Goal: Task Accomplishment & Management: Use online tool/utility

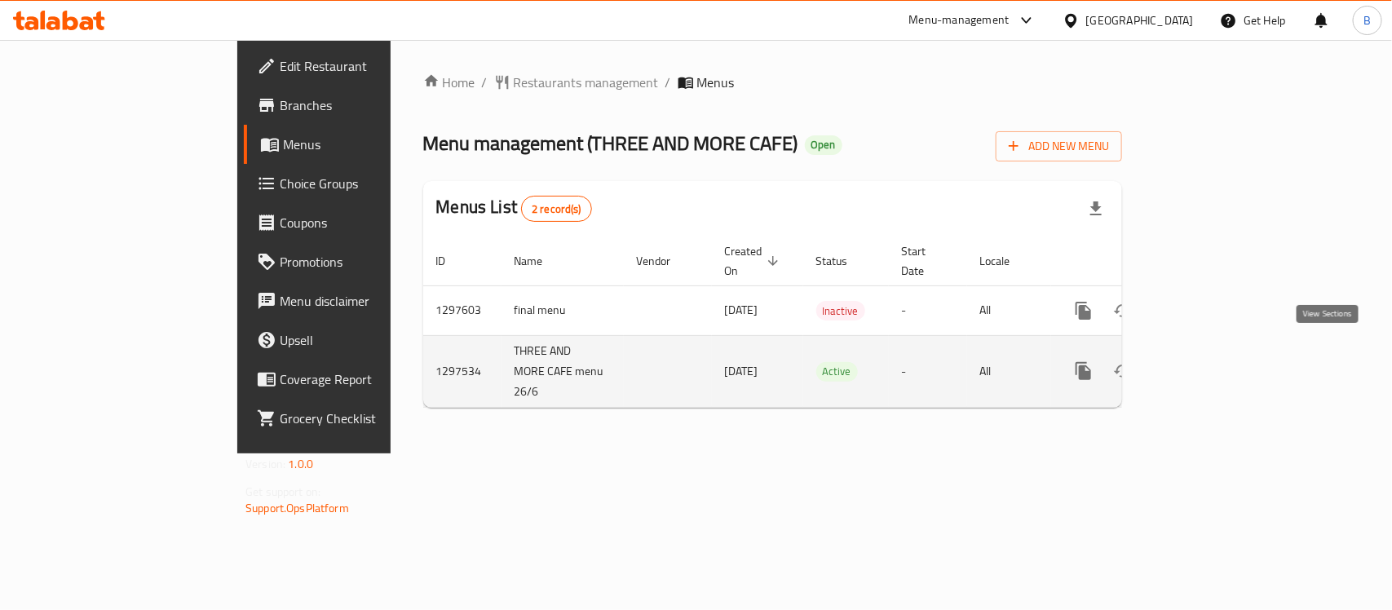
click at [1211, 361] on icon "enhanced table" at bounding box center [1201, 371] width 20 height 20
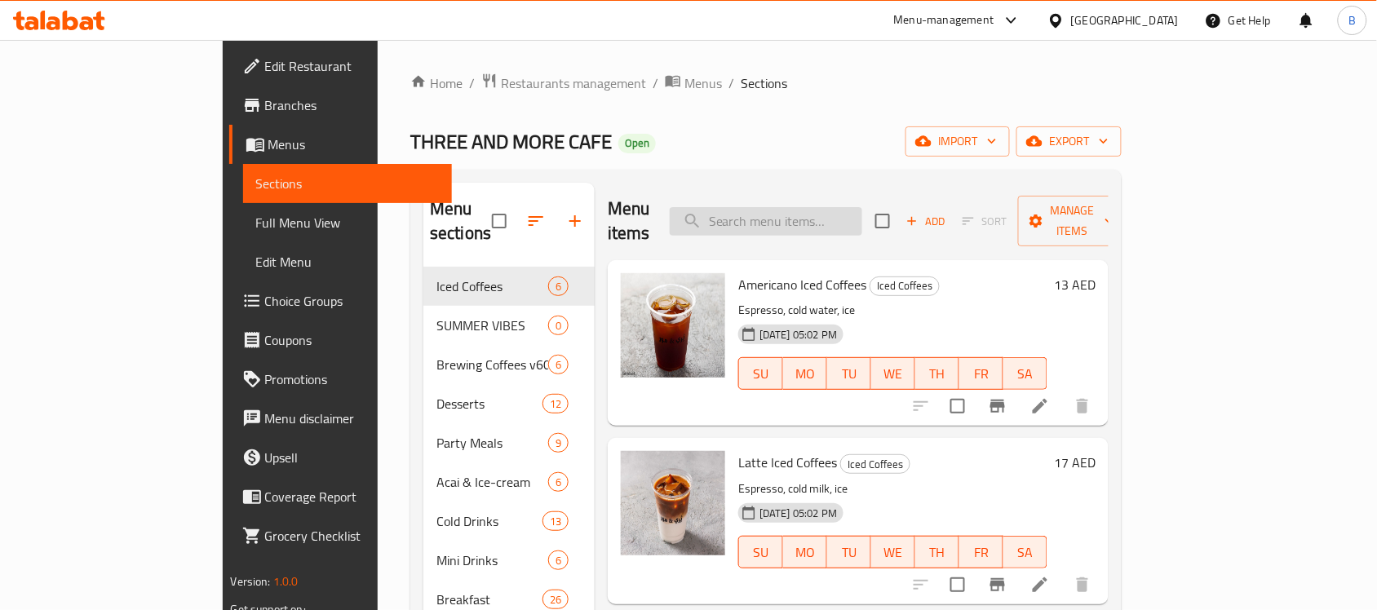
click at [862, 207] on input "search" at bounding box center [766, 221] width 192 height 29
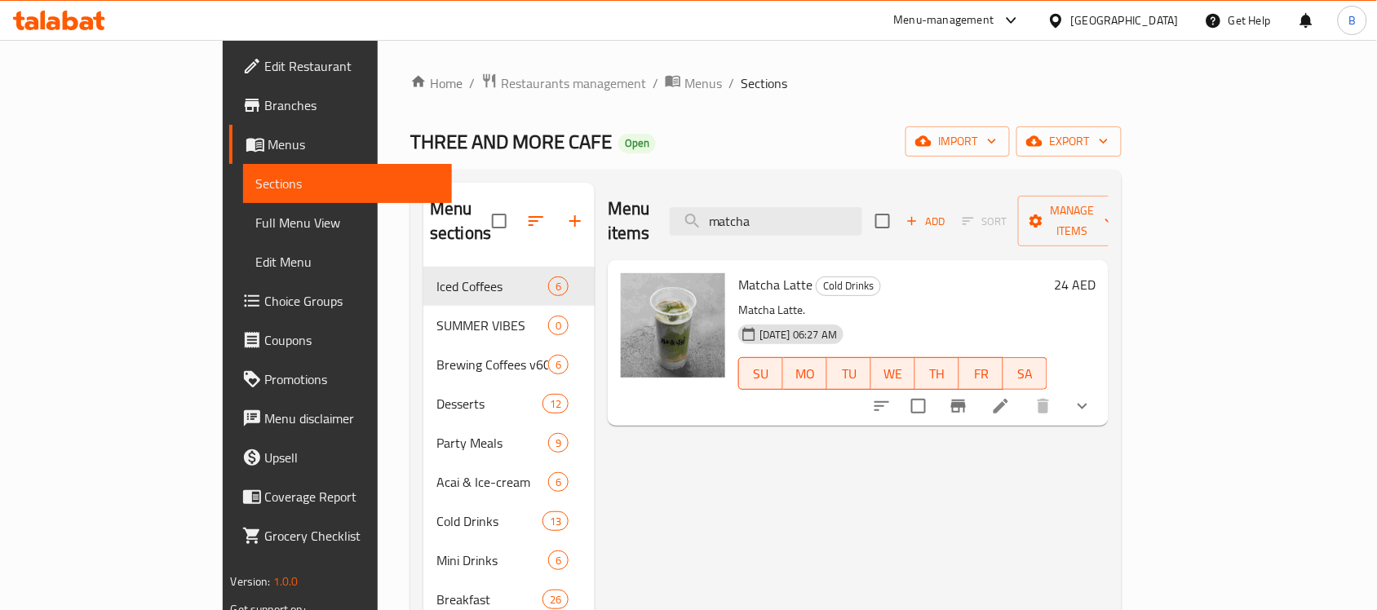
type input "matcha"
click at [1010, 396] on icon at bounding box center [1001, 406] width 20 height 20
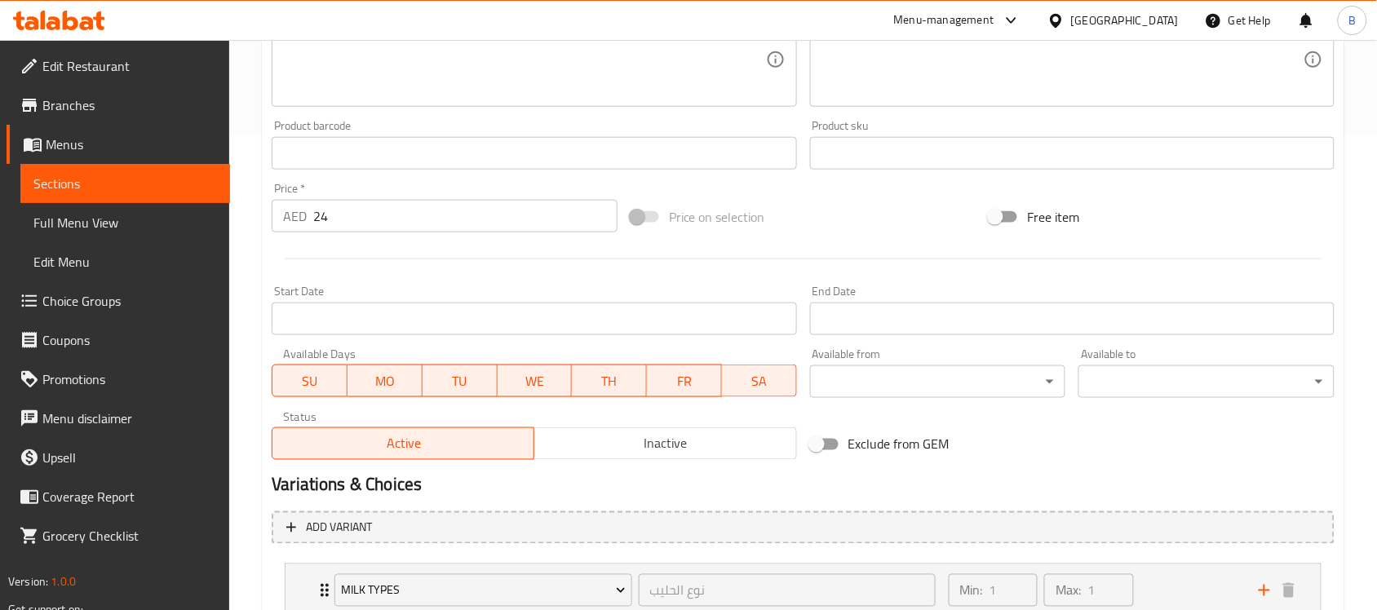
scroll to position [184, 0]
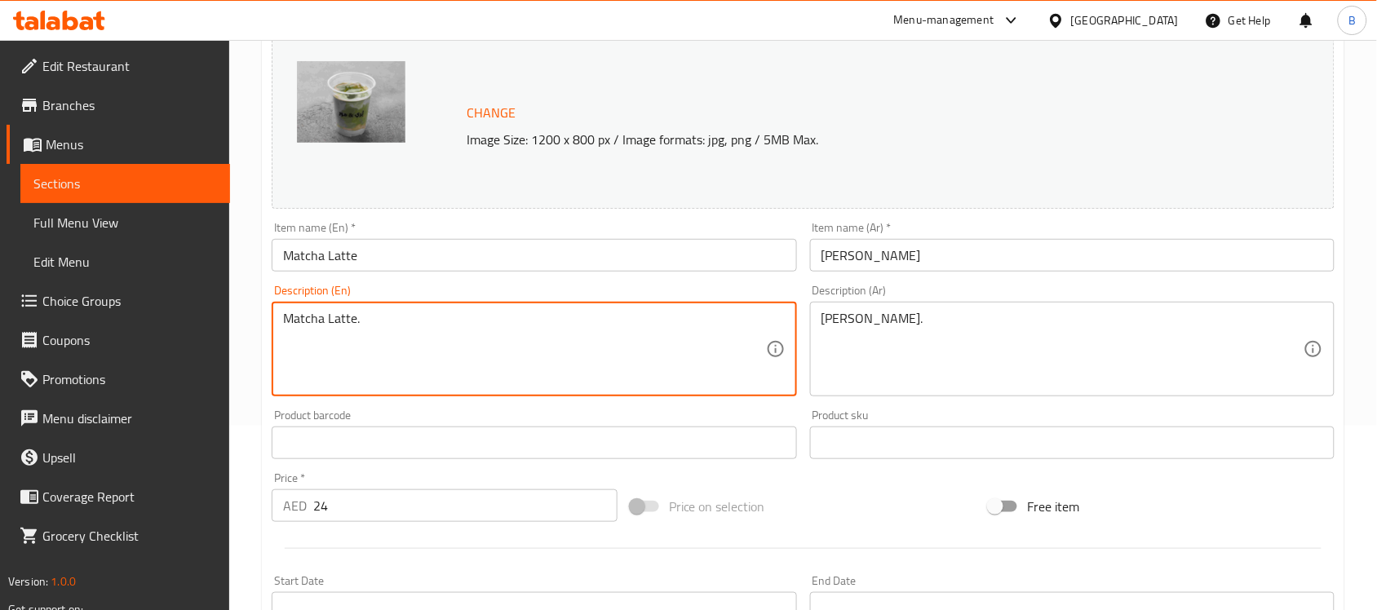
click at [453, 343] on textarea "Matcha Latte." at bounding box center [524, 349] width 482 height 77
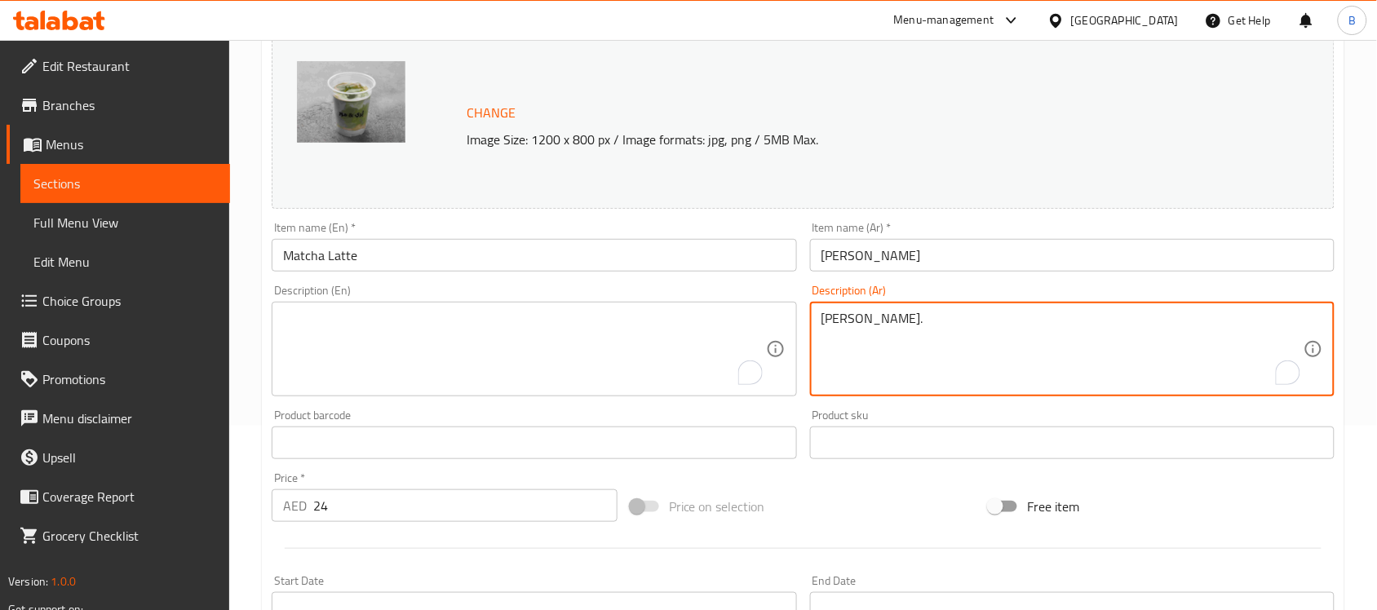
click at [877, 348] on textarea "[PERSON_NAME]." at bounding box center [1062, 349] width 482 height 77
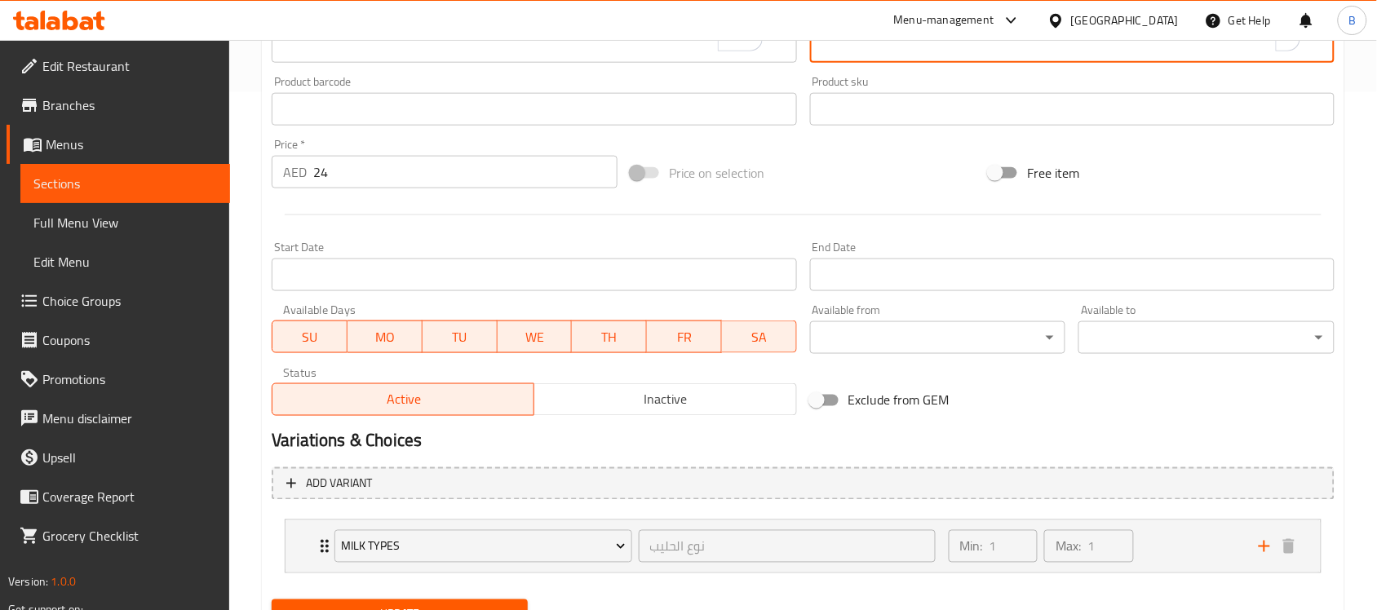
scroll to position [592, 0]
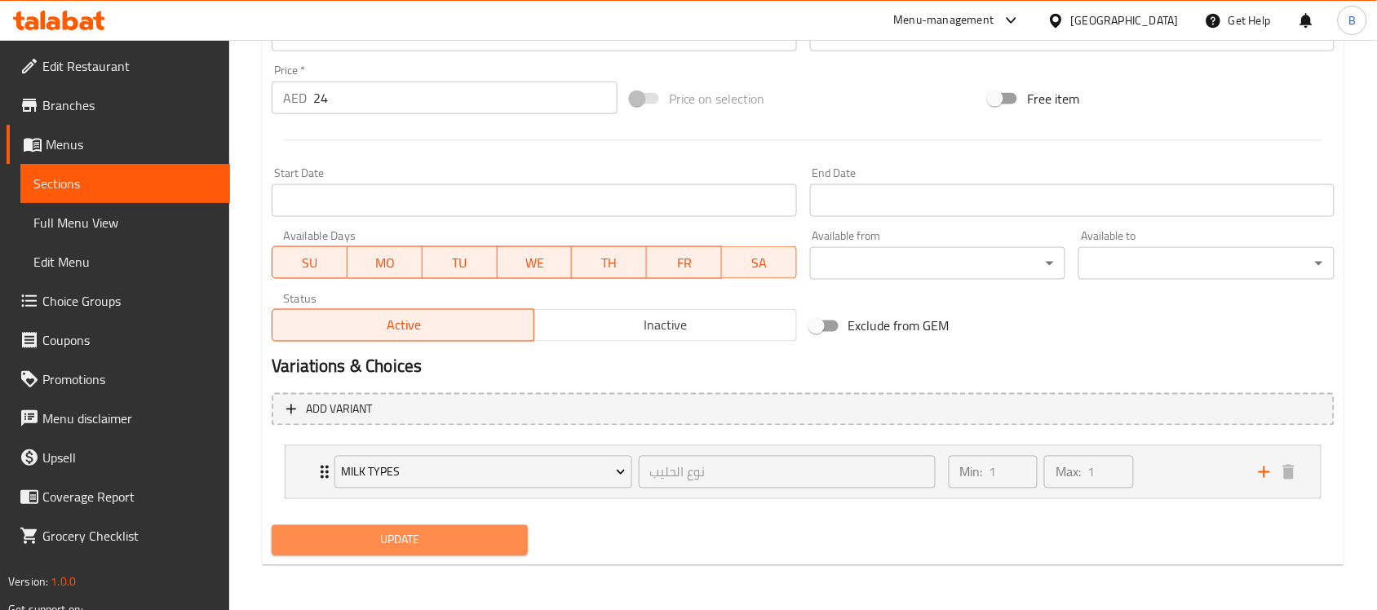
click at [453, 540] on span "Update" at bounding box center [400, 540] width 230 height 20
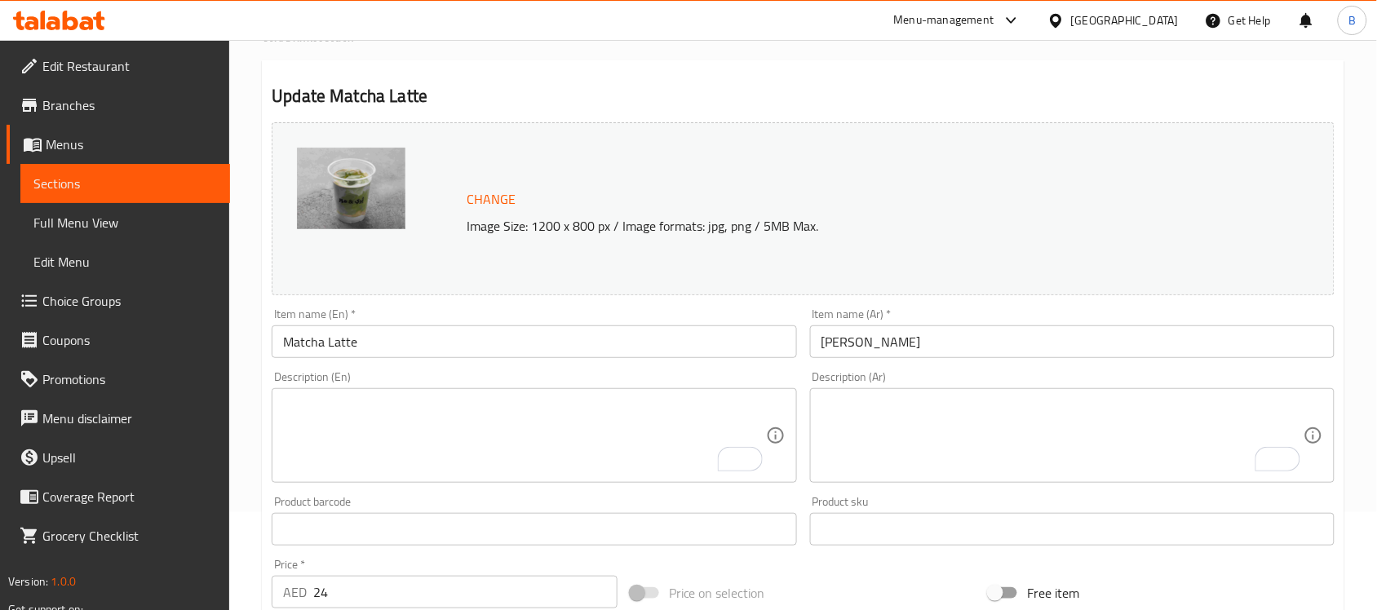
scroll to position [0, 0]
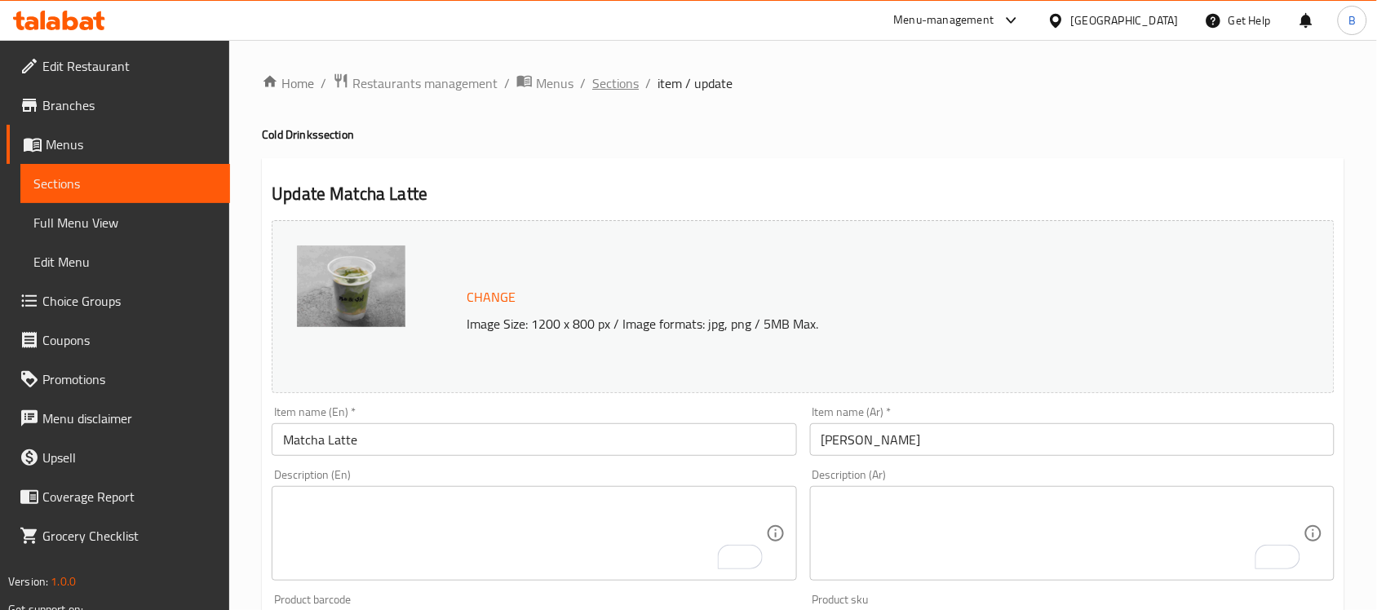
click at [633, 86] on span "Sections" at bounding box center [615, 83] width 46 height 20
